Goal: Transaction & Acquisition: Book appointment/travel/reservation

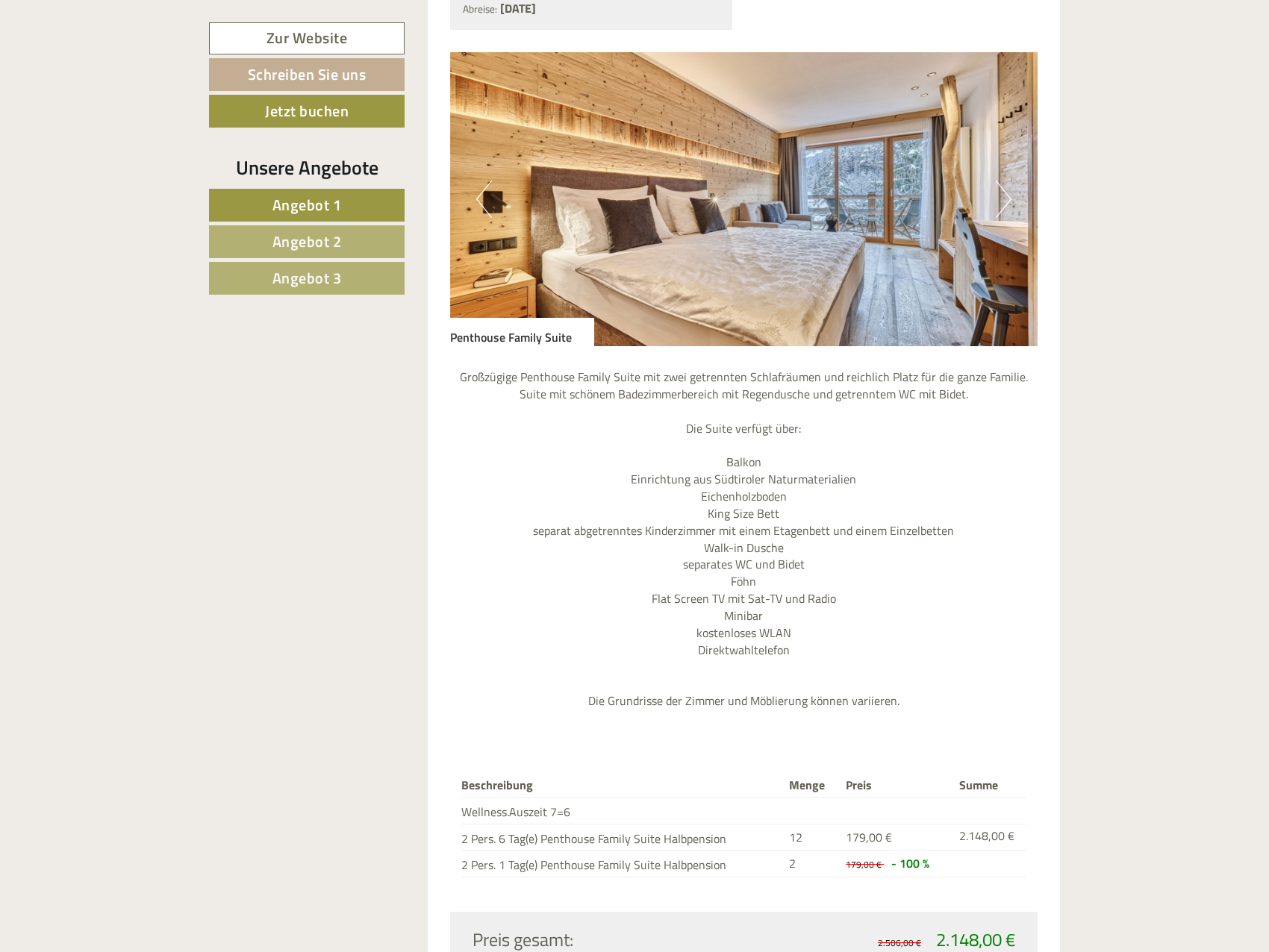
scroll to position [1418, 0]
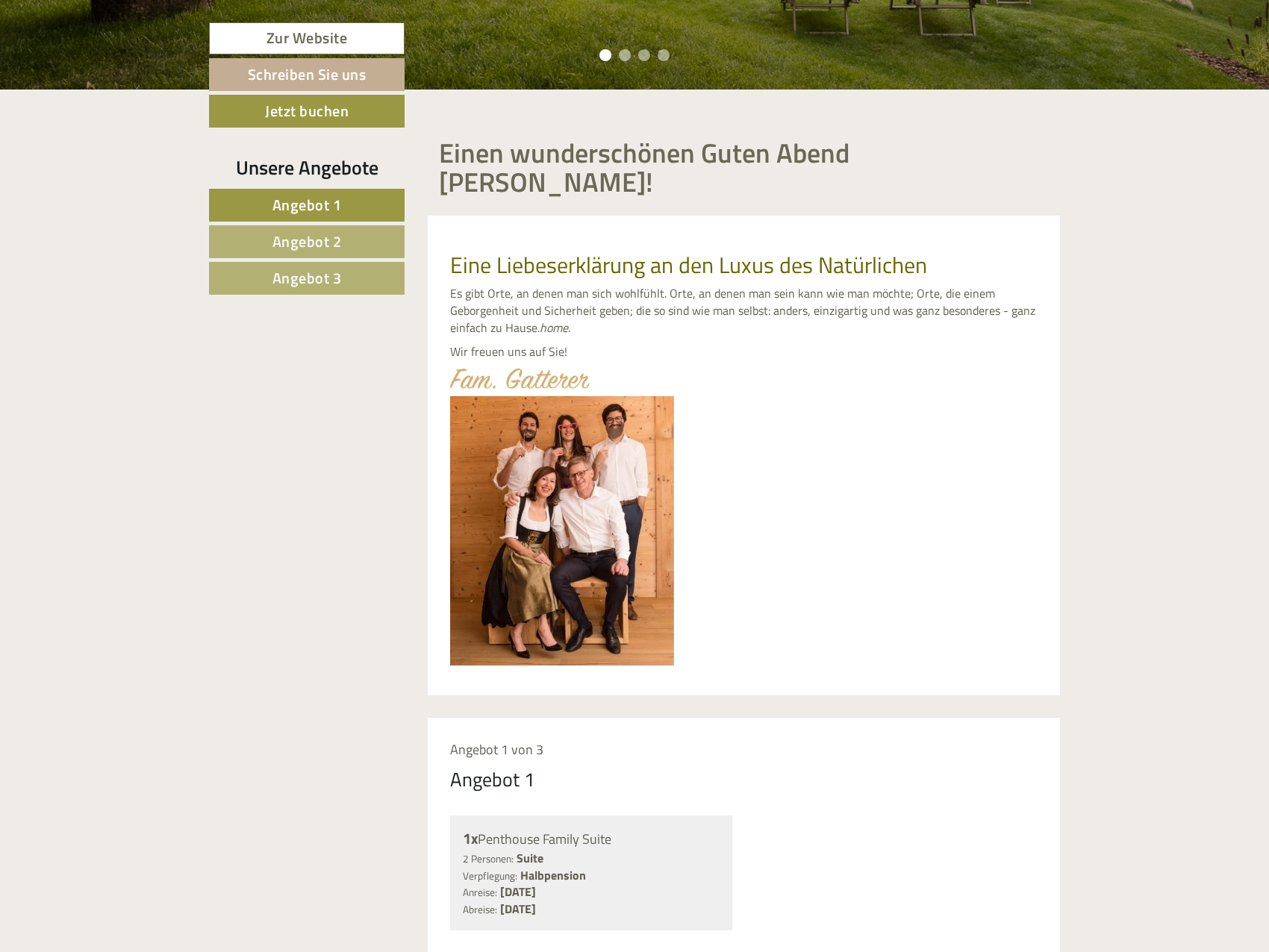
scroll to position [821, 0]
